Goal: Information Seeking & Learning: Learn about a topic

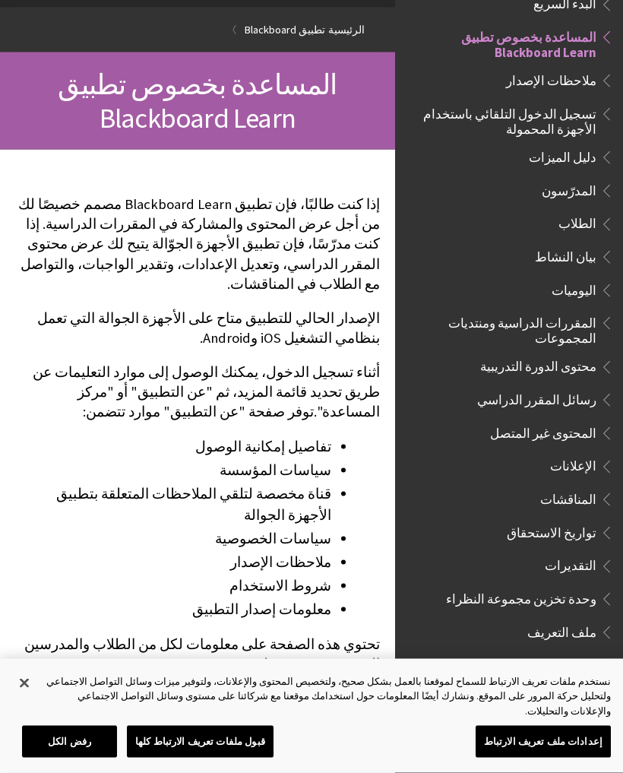
scroll to position [119, 0]
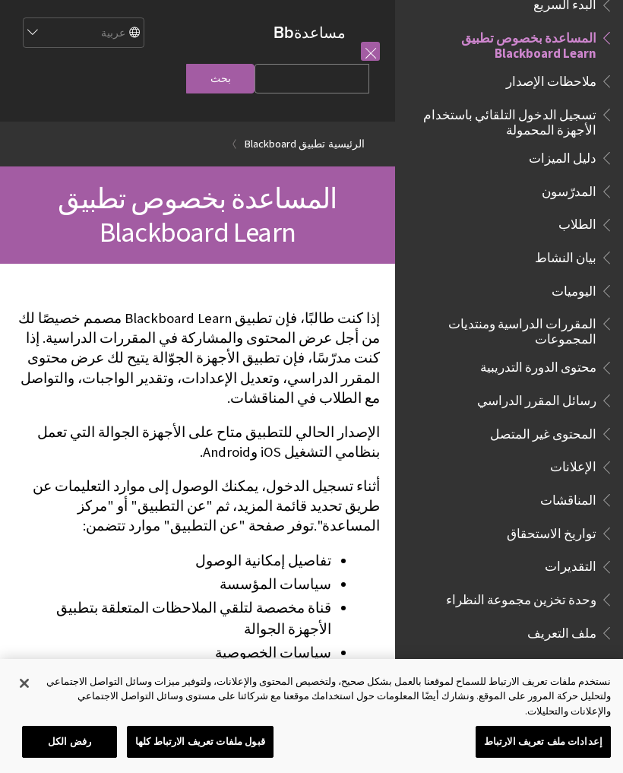
scroll to position [119, 0]
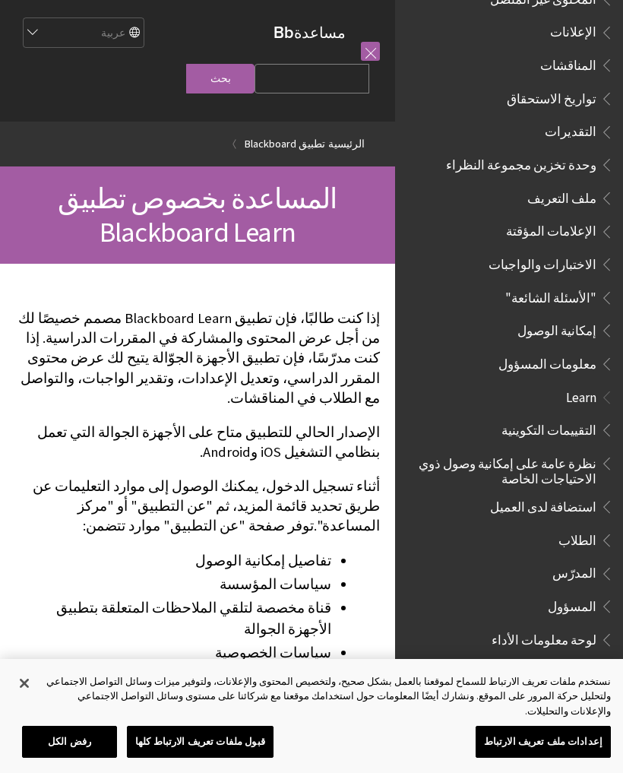
scroll to position [591, 0]
click at [590, 501] on ul "التقييمات التكوينية نظرة عامة على إمكانية وصول ذوي الاحتياجات الخاصة استضافة لد…" at bounding box center [509, 535] width 210 height 235
click at [590, 528] on span "الطلاب" at bounding box center [577, 538] width 38 height 21
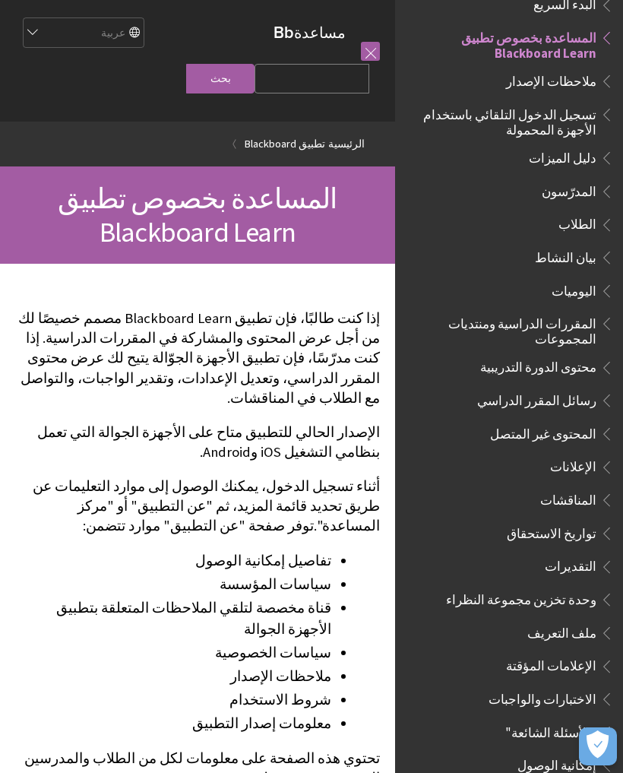
click at [330, 73] on input "Search Query" at bounding box center [311, 79] width 115 height 30
type input "ا"
click at [254, 93] on input "بحث" at bounding box center [220, 79] width 68 height 30
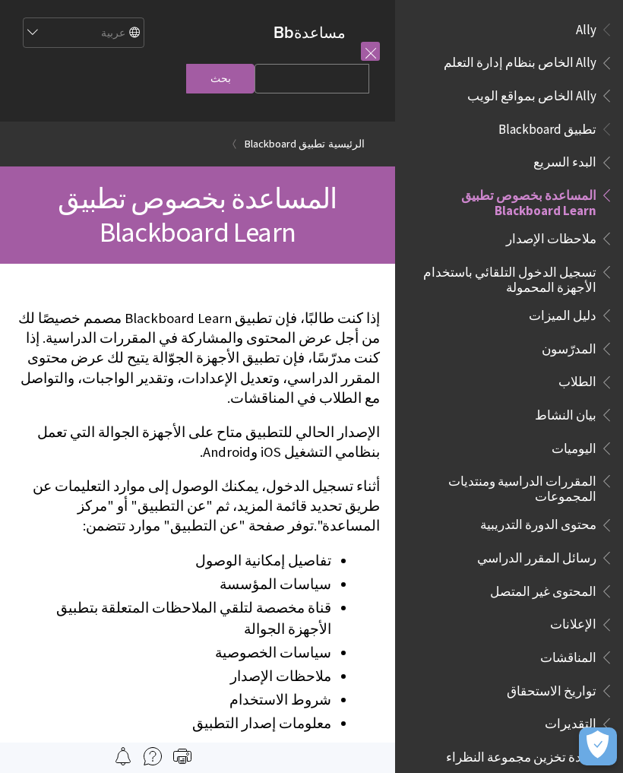
scroll to position [157, 0]
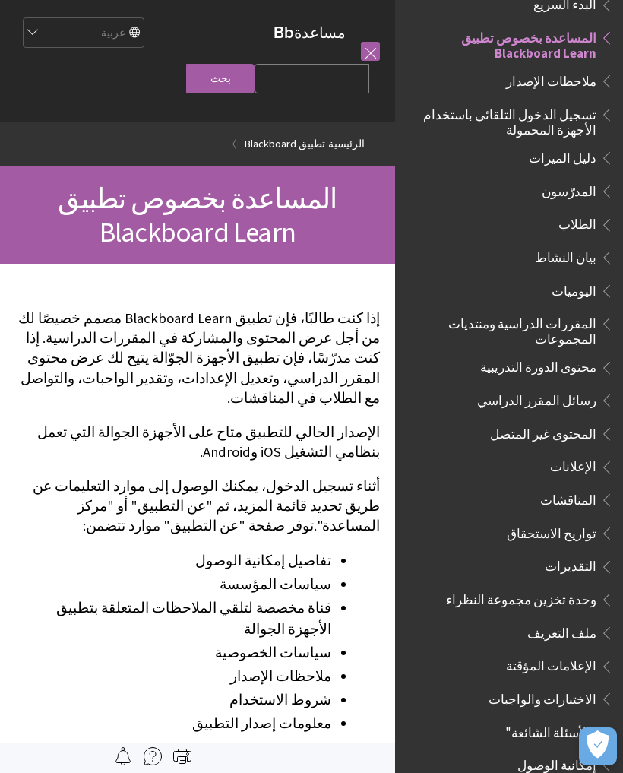
click at [614, 744] on button "فتح التفضيلات" at bounding box center [598, 746] width 38 height 38
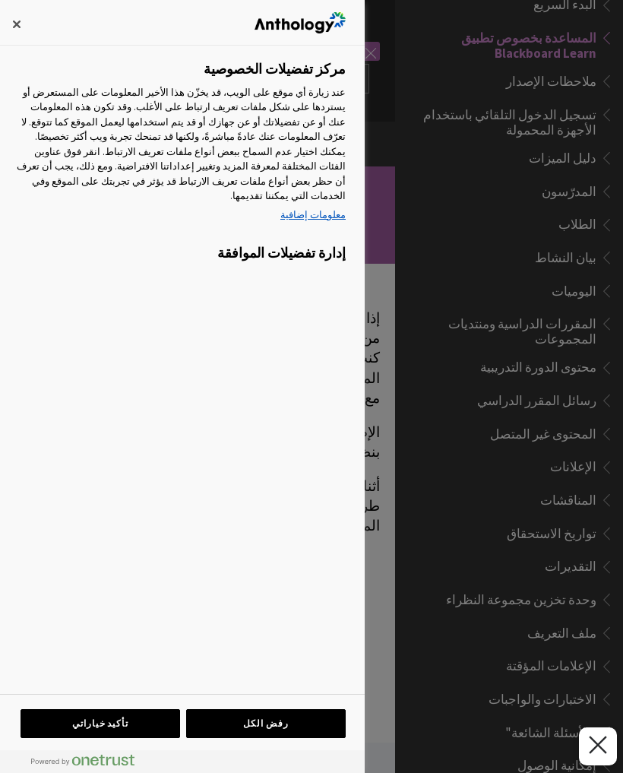
click at [542, 514] on div at bounding box center [311, 386] width 623 height 773
click at [515, 517] on div at bounding box center [311, 386] width 623 height 773
click at [23, 36] on button "إغلاق" at bounding box center [16, 24] width 33 height 33
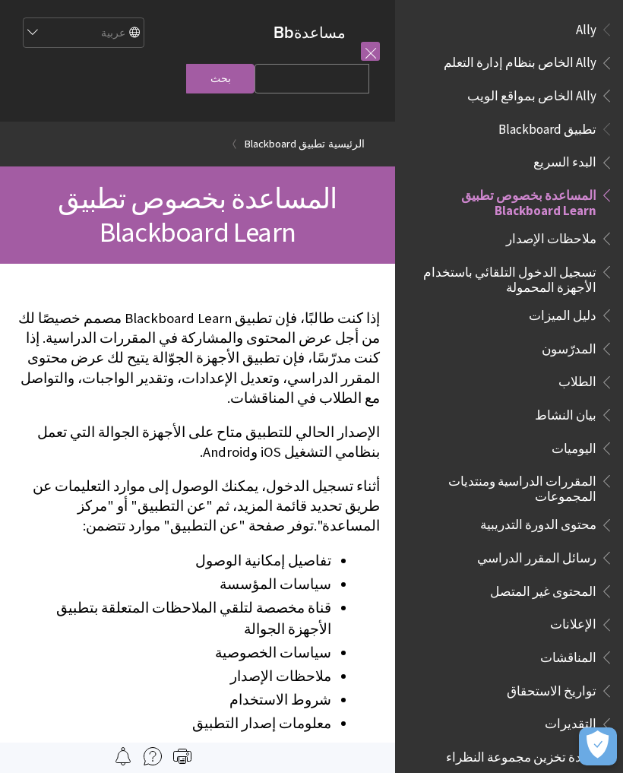
scroll to position [157, 0]
